Goal: Browse casually

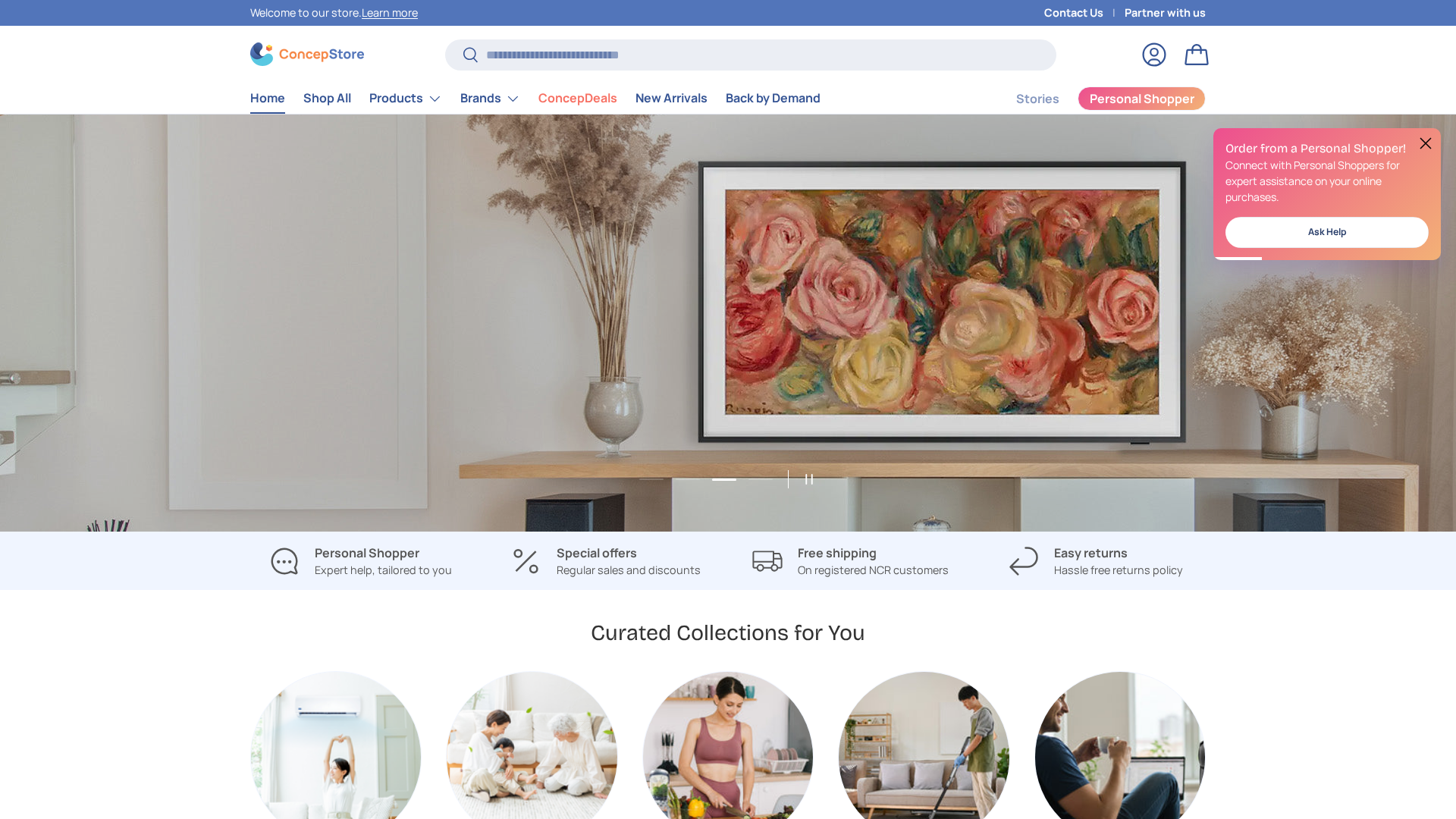
scroll to position [0, 2911]
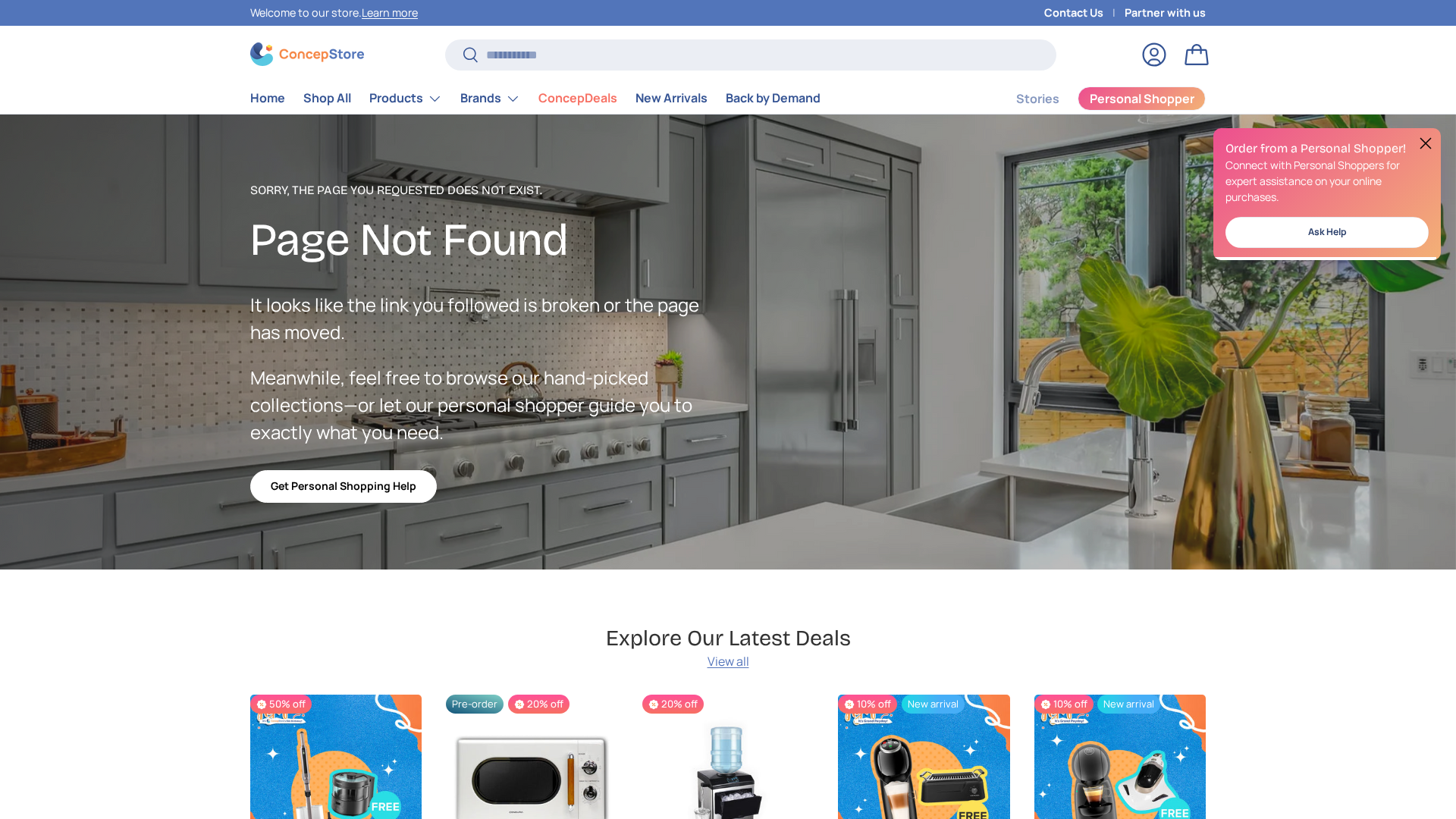
scroll to position [2636, 6199]
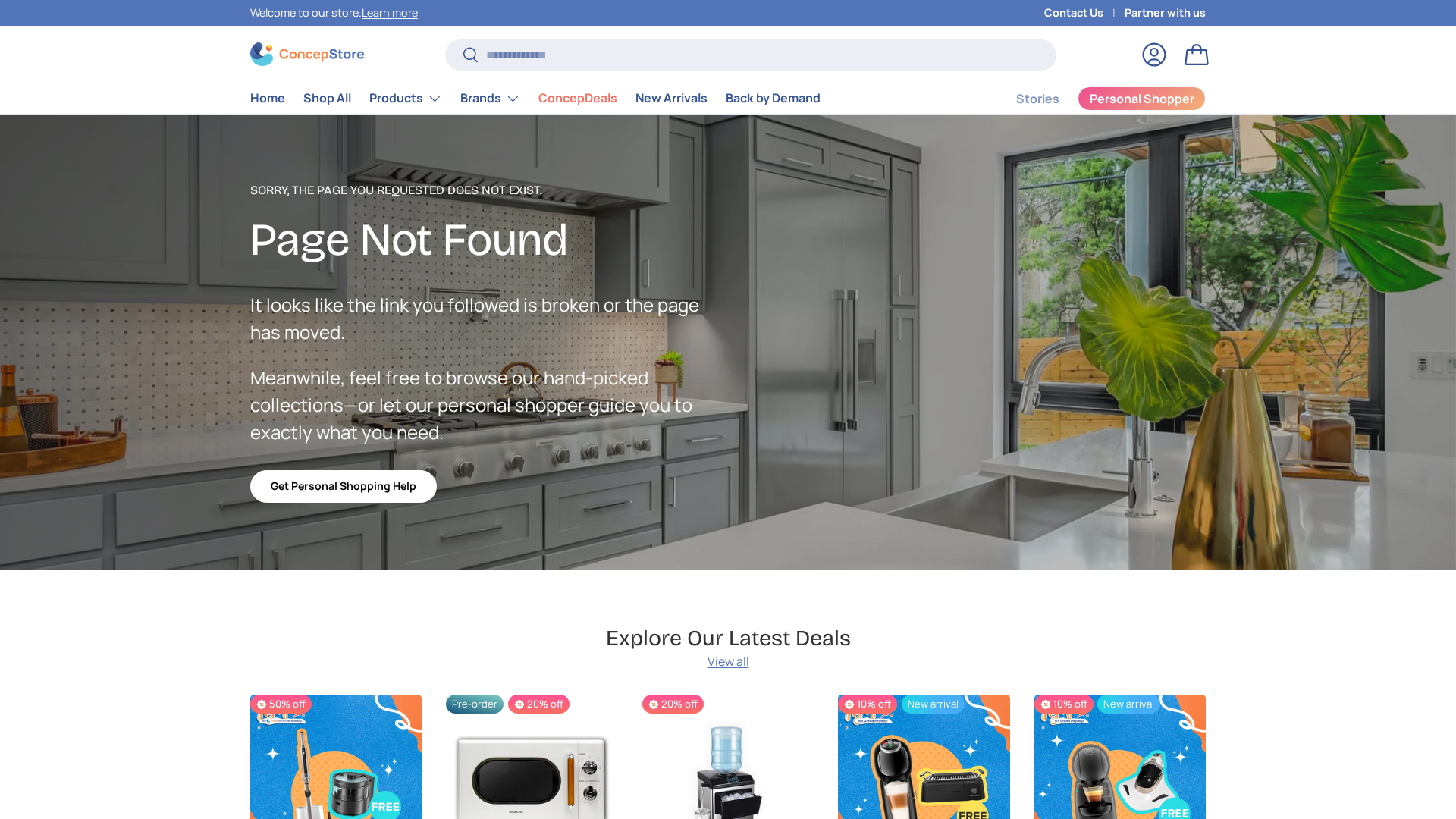
scroll to position [2636, 6199]
